Goal: Transaction & Acquisition: Purchase product/service

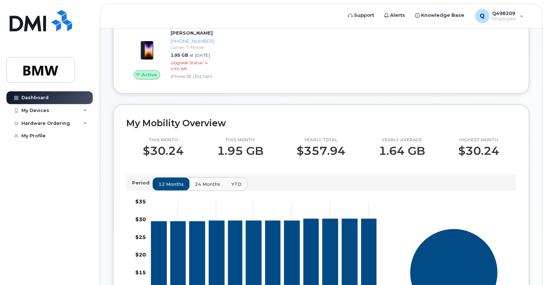
scroll to position [62, 0]
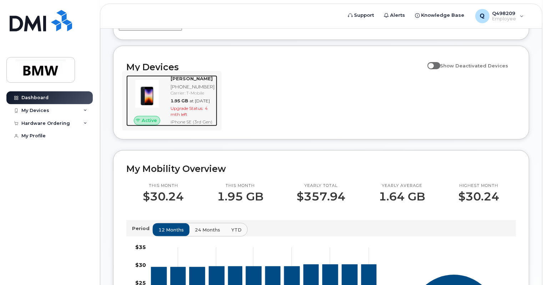
click at [154, 126] on div "Active" at bounding box center [146, 100] width 41 height 51
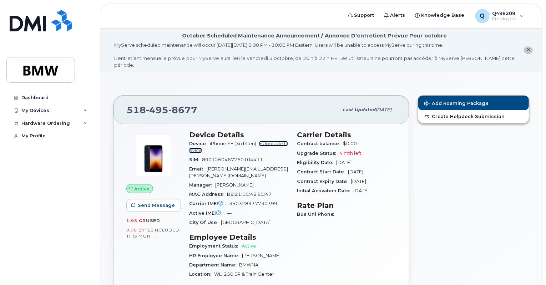
click at [275, 141] on link "+ Upgrade Device" at bounding box center [238, 147] width 99 height 12
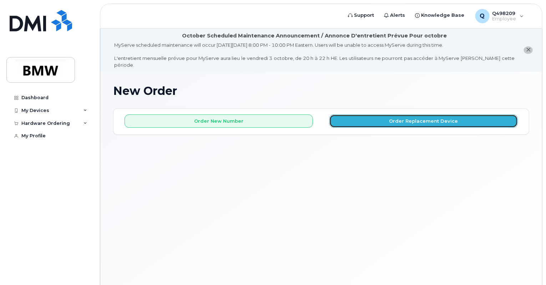
click at [378, 115] on button "Order Replacement Device" at bounding box center [424, 121] width 189 height 13
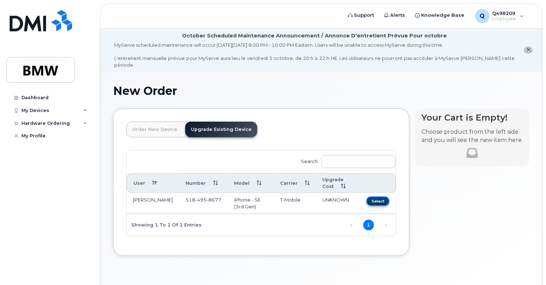
click at [377, 197] on button "Select" at bounding box center [378, 201] width 23 height 9
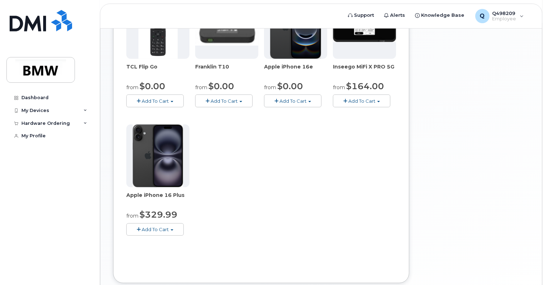
scroll to position [284, 0]
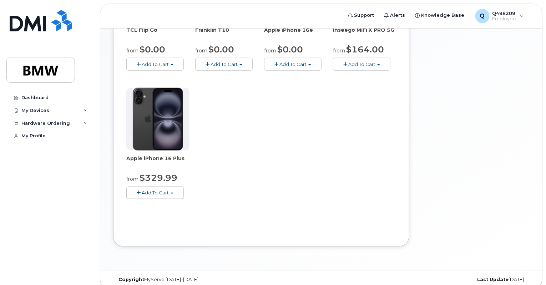
click at [150, 190] on span "Add To Cart" at bounding box center [155, 193] width 27 height 6
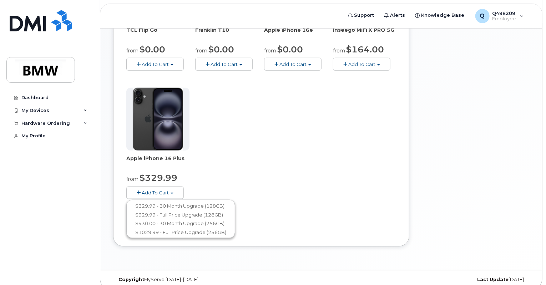
click at [265, 128] on div "TCL Flip Go from $0.00 Add To Cart $0.00 - 30 month Upgrade $96.00 - Full Price…" at bounding box center [261, 84] width 270 height 251
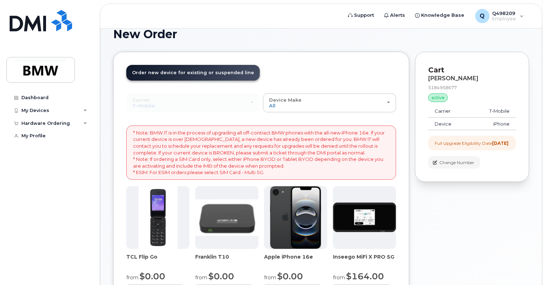
scroll to position [57, 0]
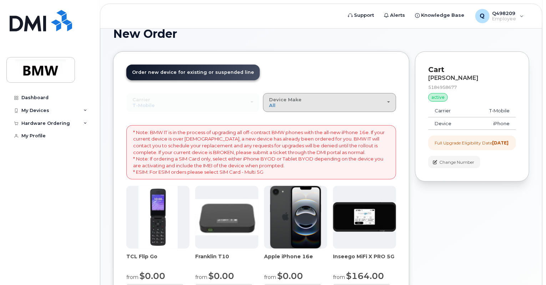
click at [324, 97] on div "Device Make All Cell Phone iPhone Modem" at bounding box center [329, 102] width 121 height 11
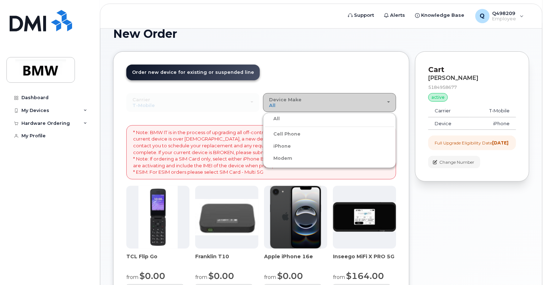
click at [324, 97] on div "Device Make All Cell Phone iPhone Modem" at bounding box center [329, 102] width 121 height 11
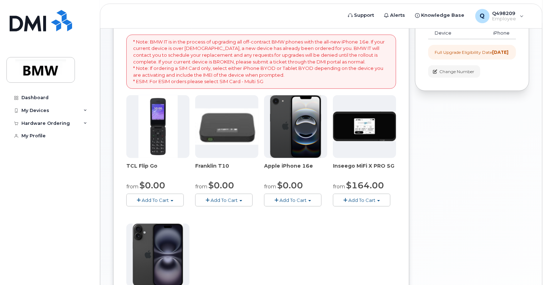
scroll to position [147, 0]
